Goal: Communication & Community: Answer question/provide support

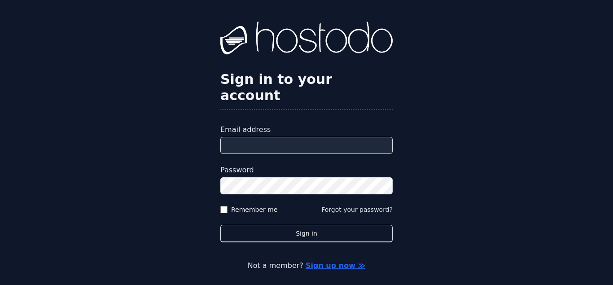
click at [275, 137] on input "Email address" at bounding box center [306, 145] width 172 height 17
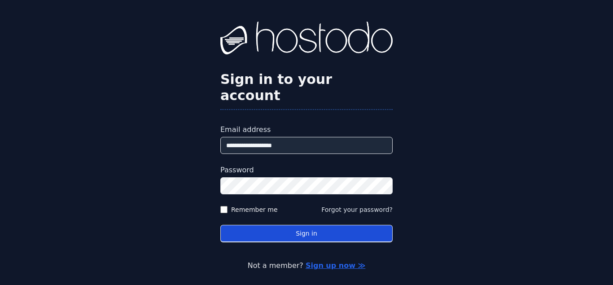
type input "**********"
click at [291, 225] on button "Sign in" at bounding box center [306, 233] width 172 height 17
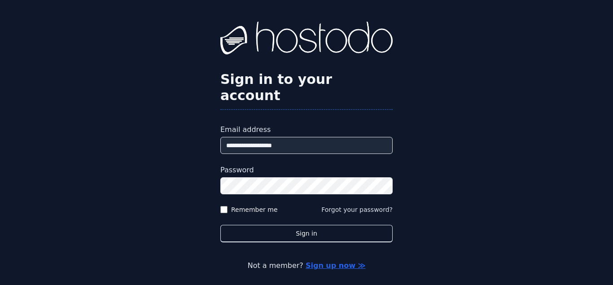
click at [258, 205] on label "Remember me" at bounding box center [254, 209] width 47 height 9
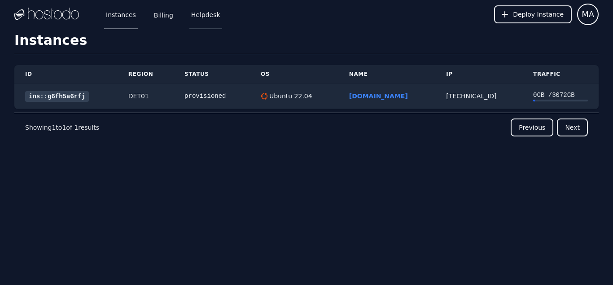
click at [201, 17] on link "Helpdesk" at bounding box center [205, 15] width 33 height 30
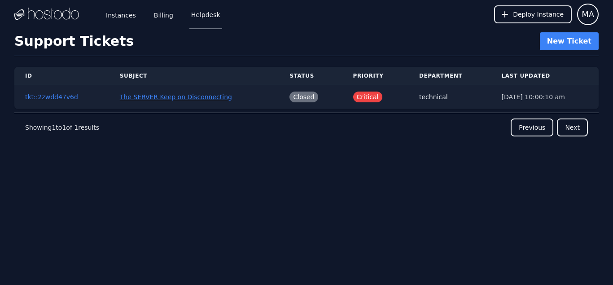
click at [181, 97] on button "The SERVER Keep on Disconnecting" at bounding box center [176, 96] width 112 height 9
